Goal: Information Seeking & Learning: Learn about a topic

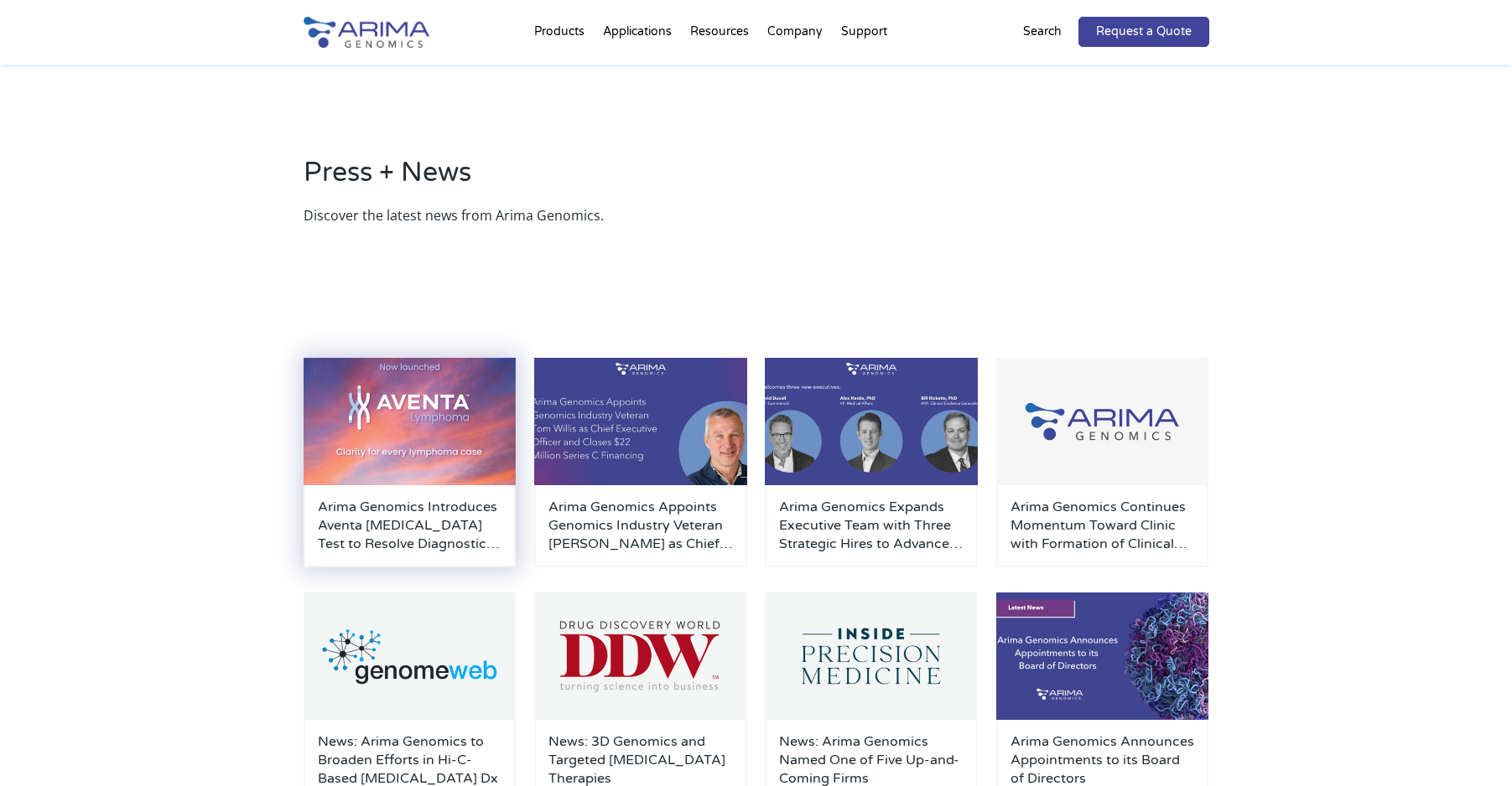
click at [383, 459] on img at bounding box center [409, 421] width 213 height 127
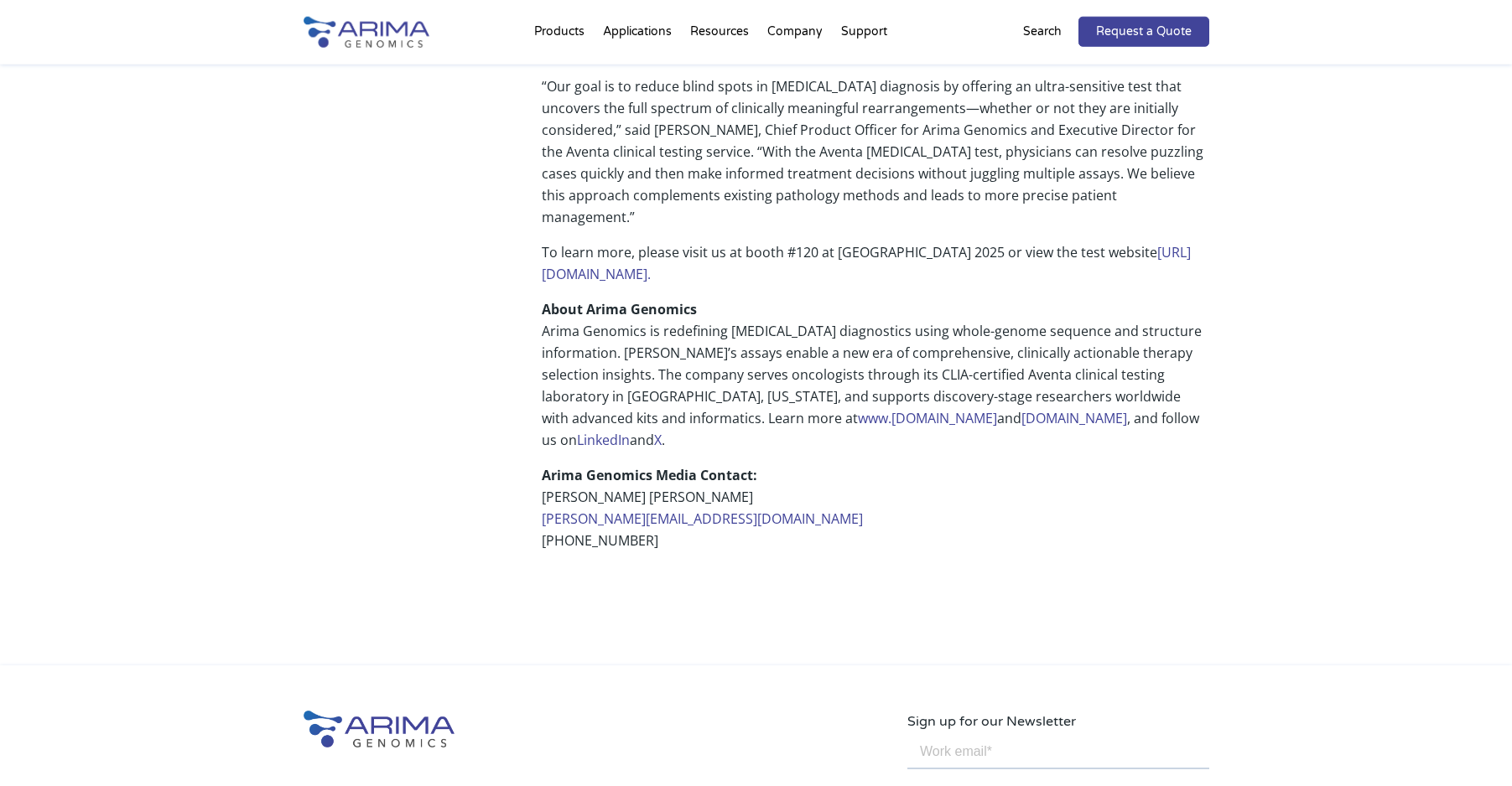
scroll to position [1197, 0]
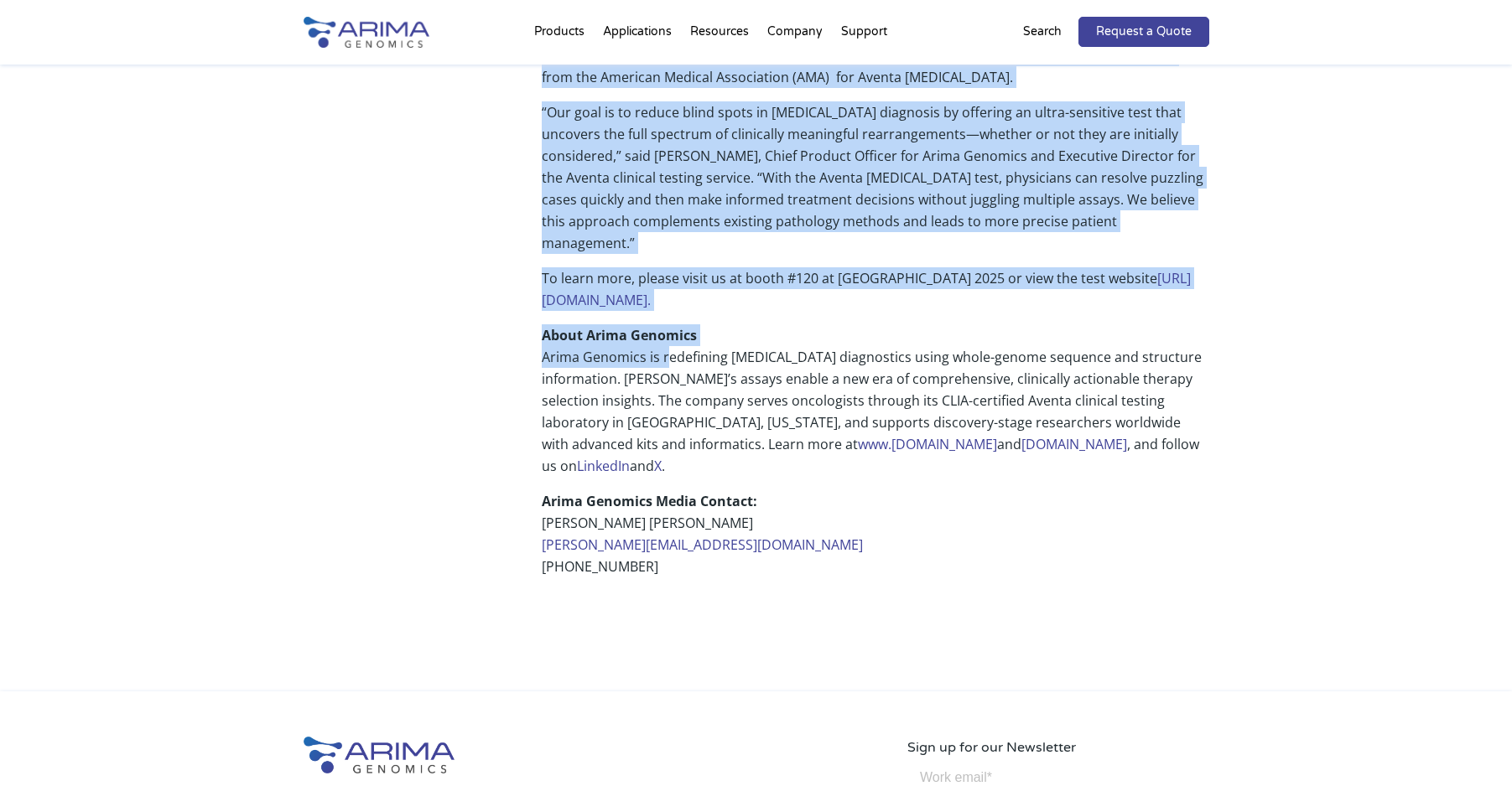
drag, startPoint x: 541, startPoint y: 227, endPoint x: 668, endPoint y: 244, distance: 128.1
click at [616, 326] on strong "About Arima Genomics" at bounding box center [619, 335] width 155 height 19
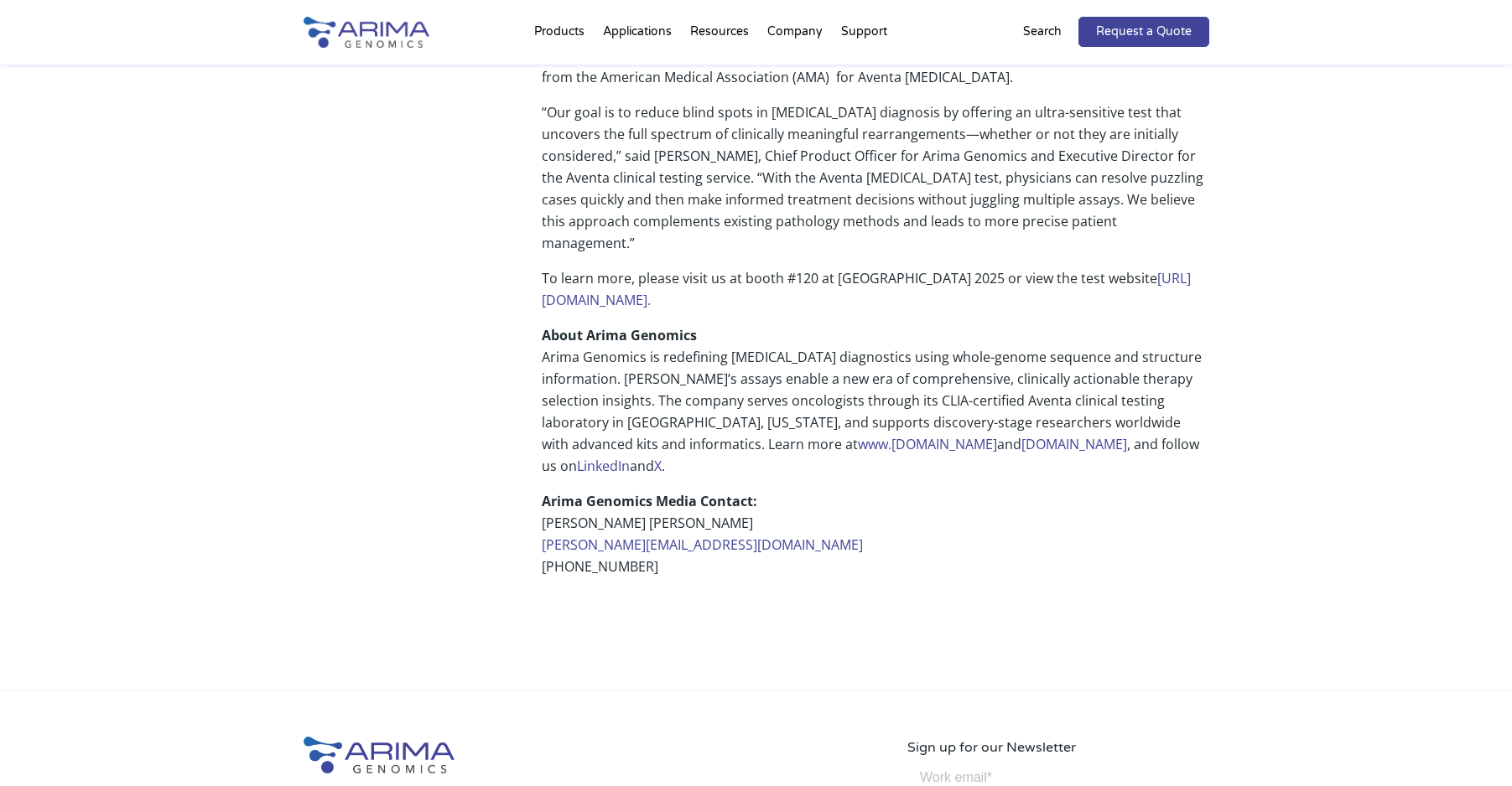
drag, startPoint x: 542, startPoint y: 232, endPoint x: 717, endPoint y: 449, distance: 278.8
copy div "About Arima Genomics Arima Genomics is redefining [MEDICAL_DATA] diagnostics us…"
